Goal: Information Seeking & Learning: Find specific fact

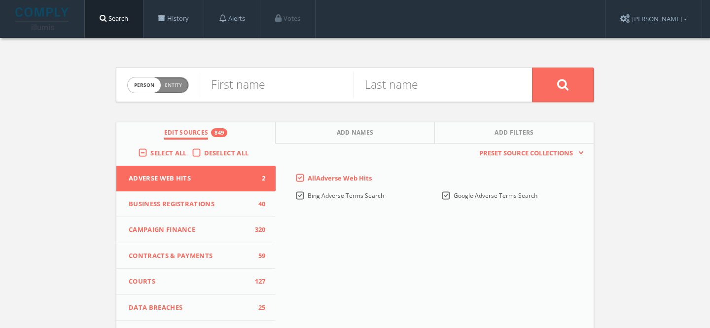
click at [170, 89] on span "Person Entity" at bounding box center [158, 84] width 61 height 15
checkbox input "true"
click at [245, 85] on input "text" at bounding box center [366, 85] width 332 height 26
type input "Home Depot, Inc."
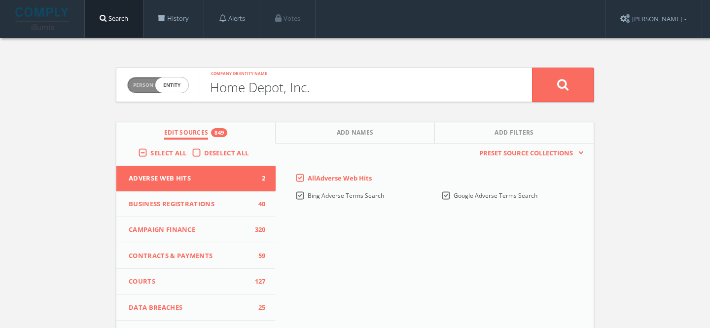
click at [532, 68] on button at bounding box center [563, 85] width 62 height 35
click at [183, 87] on span "Person Entity" at bounding box center [158, 84] width 61 height 15
checkbox input "true"
click at [225, 87] on input "text" at bounding box center [366, 85] width 332 height 26
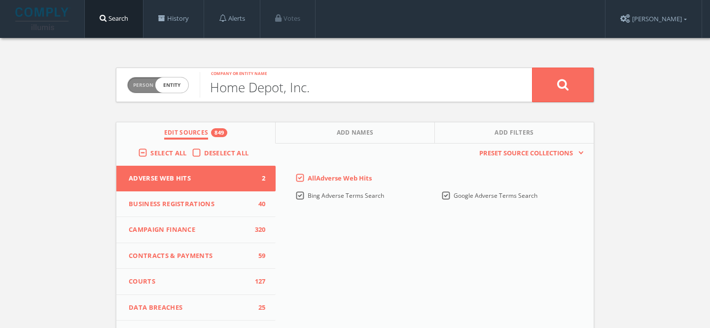
type input "Home Depot, Inc."
click at [532, 68] on button at bounding box center [563, 85] width 62 height 35
